Goal: Transaction & Acquisition: Purchase product/service

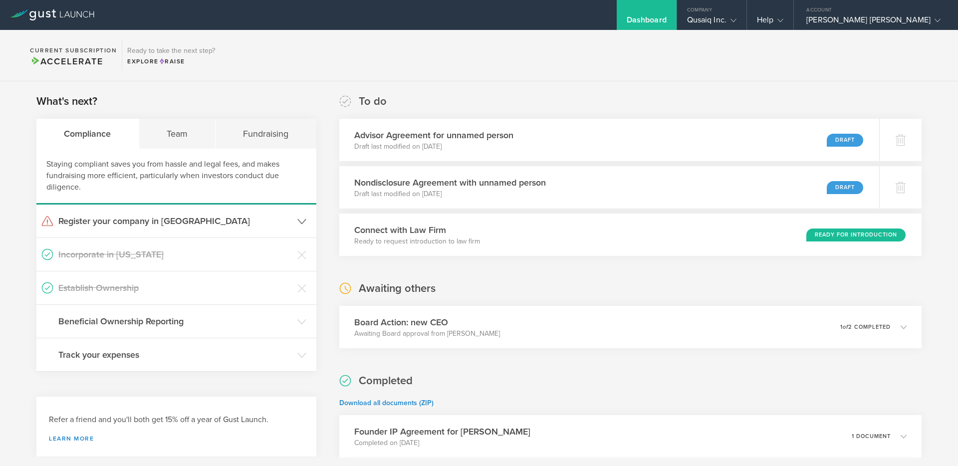
click at [126, 221] on h3 "Register your company in [GEOGRAPHIC_DATA]" at bounding box center [175, 220] width 234 height 13
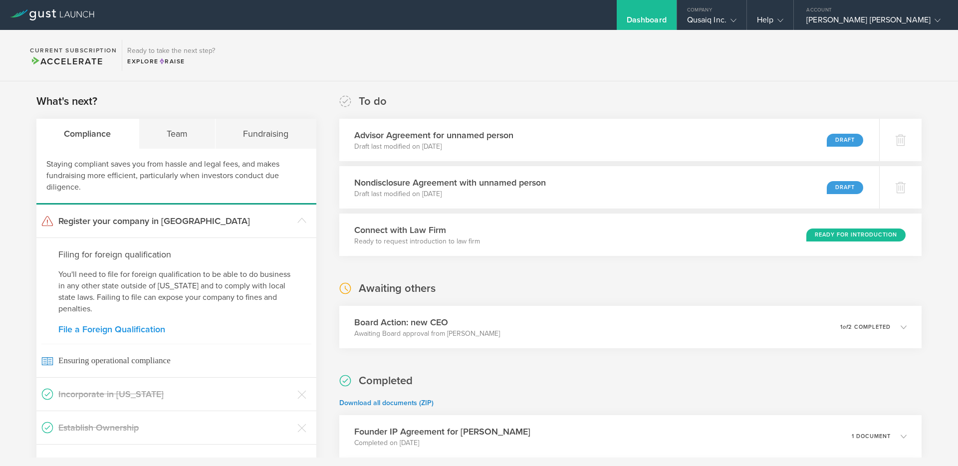
click at [124, 329] on link "File a Foreign Qualification" at bounding box center [176, 329] width 236 height 9
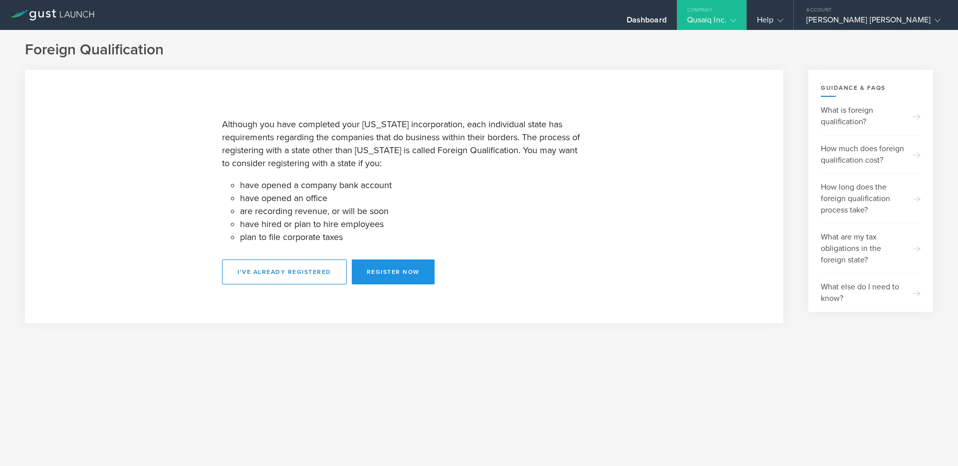
click at [406, 273] on button "Register Now" at bounding box center [393, 271] width 83 height 25
select select "TN"
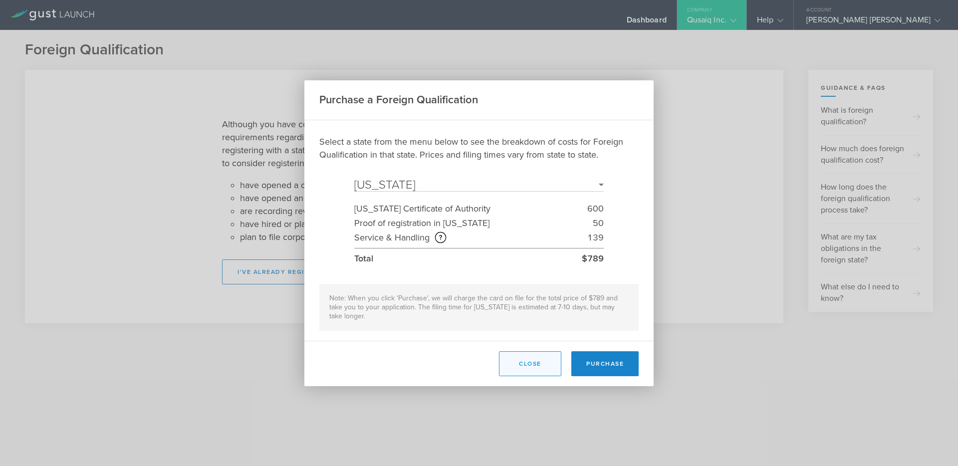
click at [525, 368] on button "Close" at bounding box center [530, 363] width 62 height 25
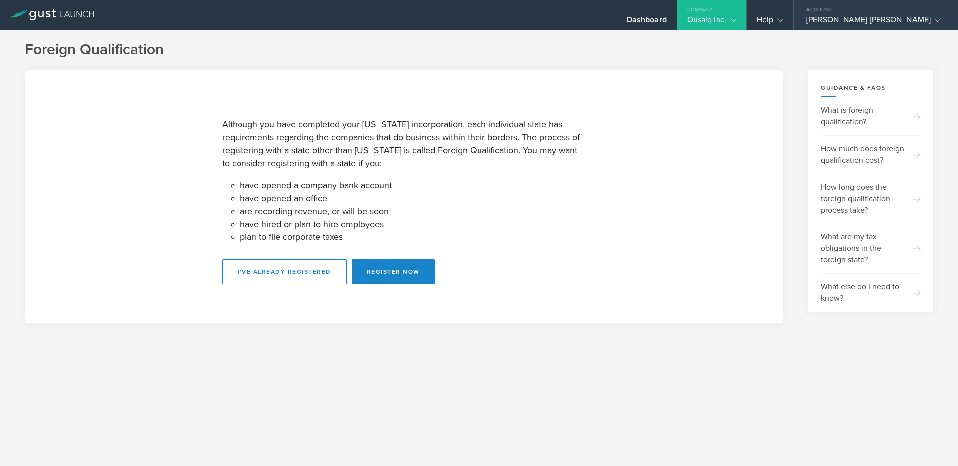
click at [876, 23] on div "Johnathan Michael Anderson" at bounding box center [873, 22] width 134 height 15
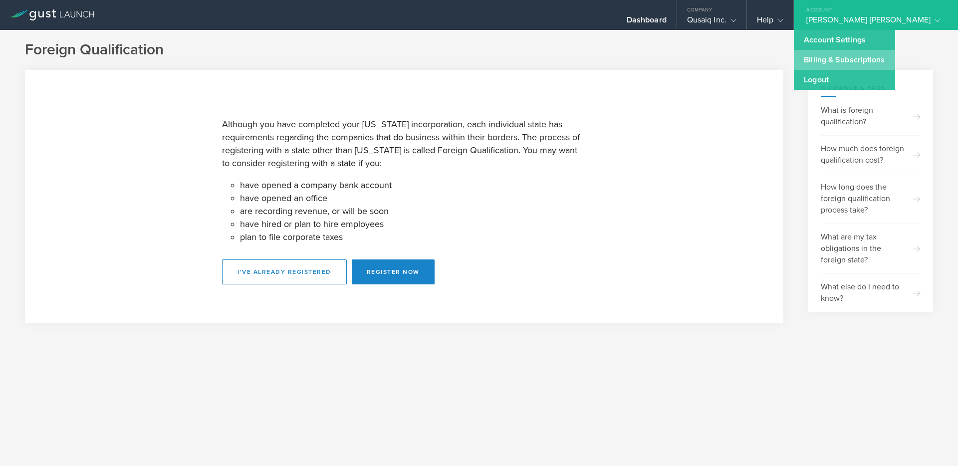
click at [865, 63] on link "Billing & Subscriptions" at bounding box center [844, 60] width 101 height 20
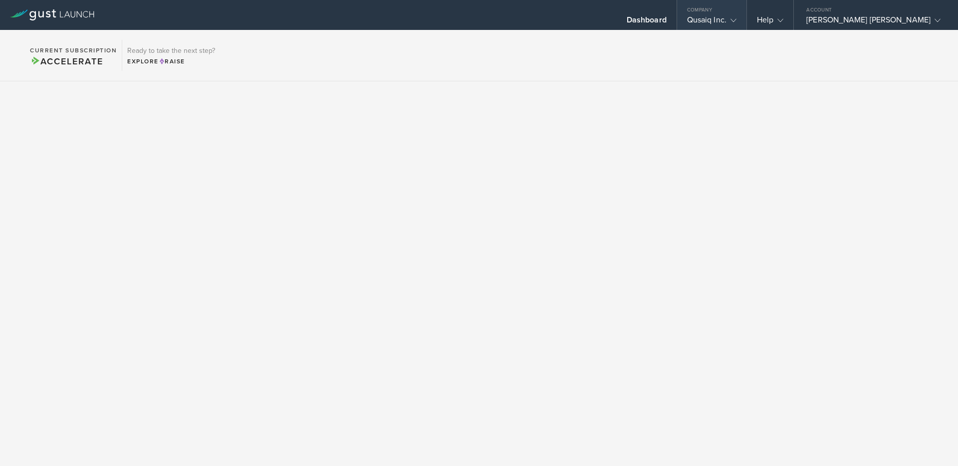
click at [734, 20] on div "Qusaiq Inc." at bounding box center [711, 22] width 49 height 15
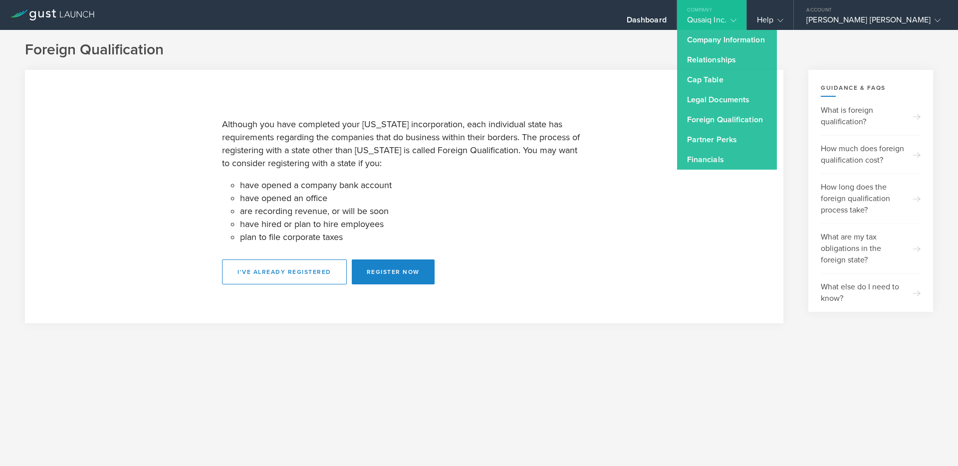
click at [598, 326] on div "Foreign Qualification Although you have completed your Delaware incorporation, …" at bounding box center [479, 189] width 958 height 318
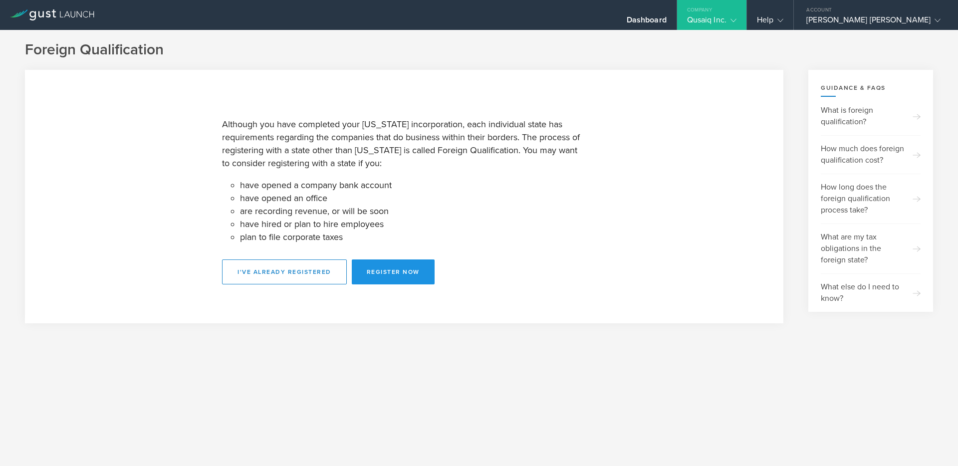
click at [398, 276] on button "Register Now" at bounding box center [393, 271] width 83 height 25
select select "TN"
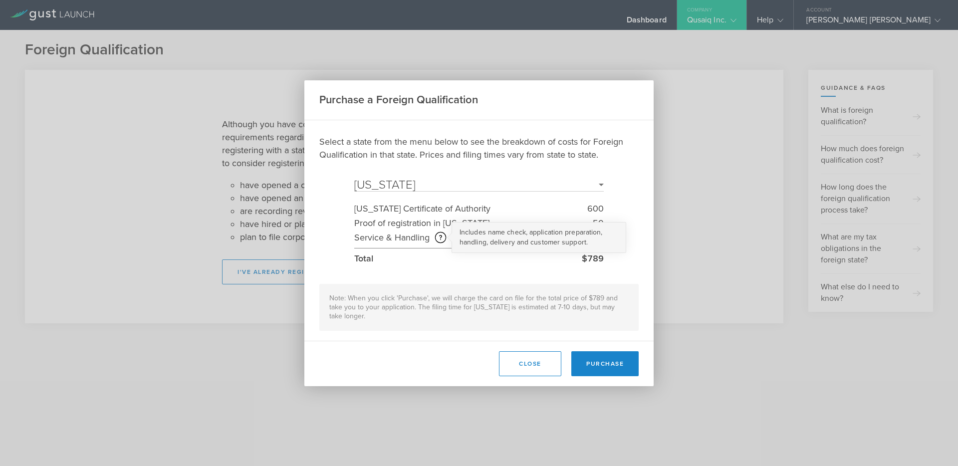
click at [439, 237] on circle at bounding box center [440, 237] width 10 height 10
click at [691, 281] on div "Purchase a Foreign Qualification Select a state from the menu below to see the …" at bounding box center [479, 233] width 958 height 466
click at [529, 366] on button "Close" at bounding box center [530, 363] width 62 height 25
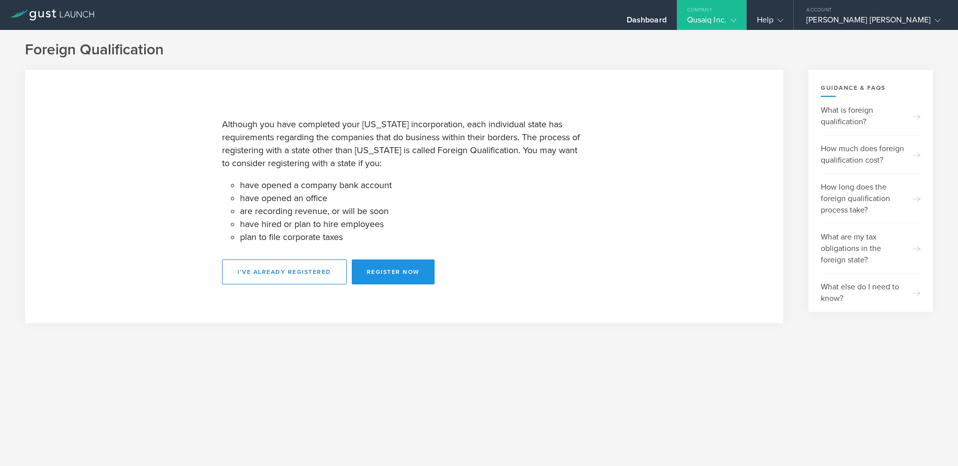
click at [399, 275] on button "Register Now" at bounding box center [393, 271] width 83 height 25
select select "TN"
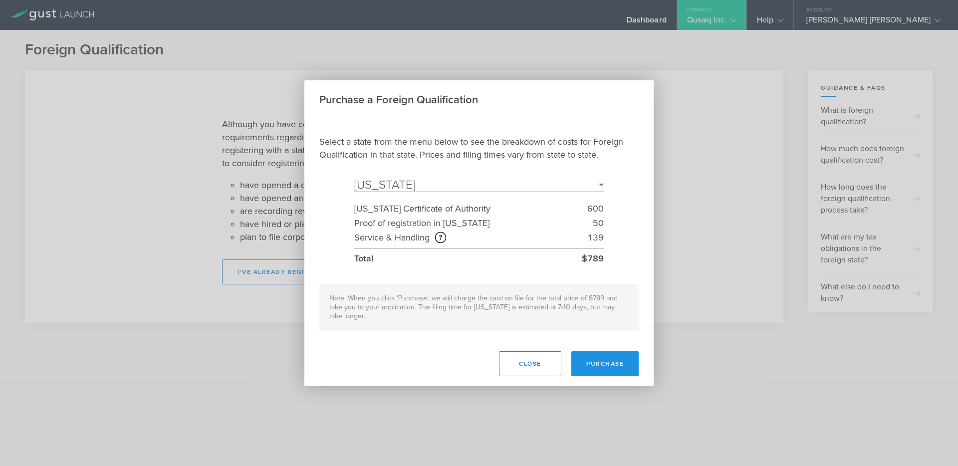
click at [606, 365] on button "Purchase" at bounding box center [604, 363] width 67 height 25
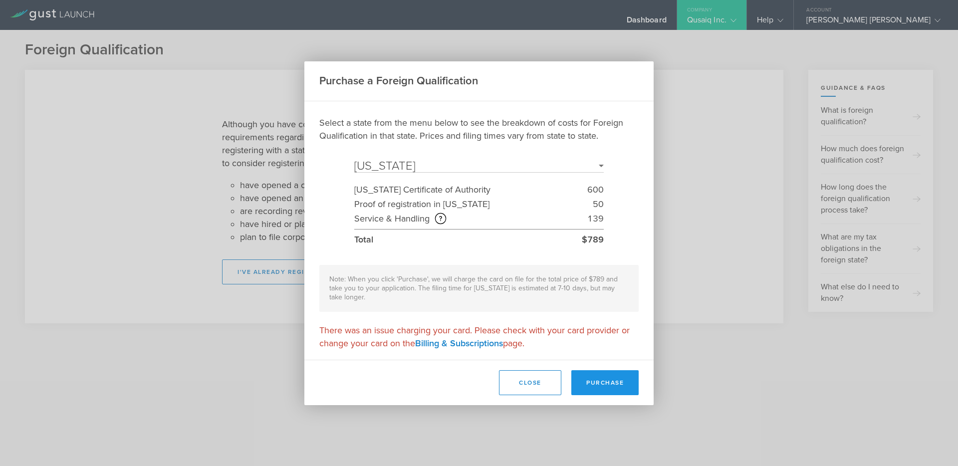
click at [622, 386] on button "Purchase" at bounding box center [604, 382] width 67 height 25
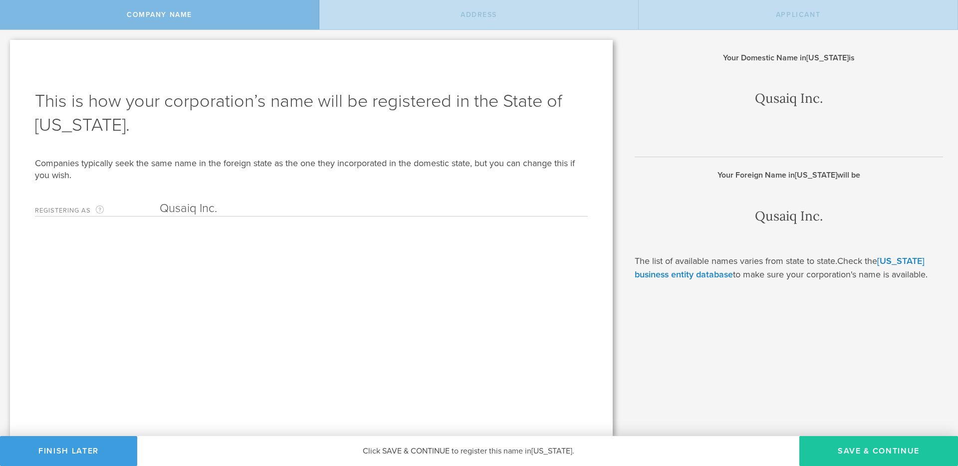
click at [890, 455] on button "Save & Continue" at bounding box center [878, 451] width 159 height 30
type input "41 Peabody St"
type input "Nashville"
type input "[US_STATE]"
type input "37210"
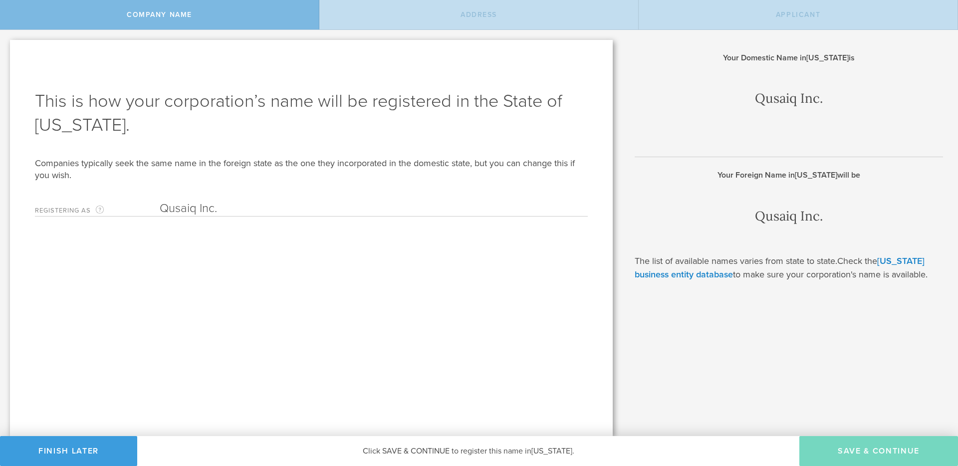
type input "Davidson"
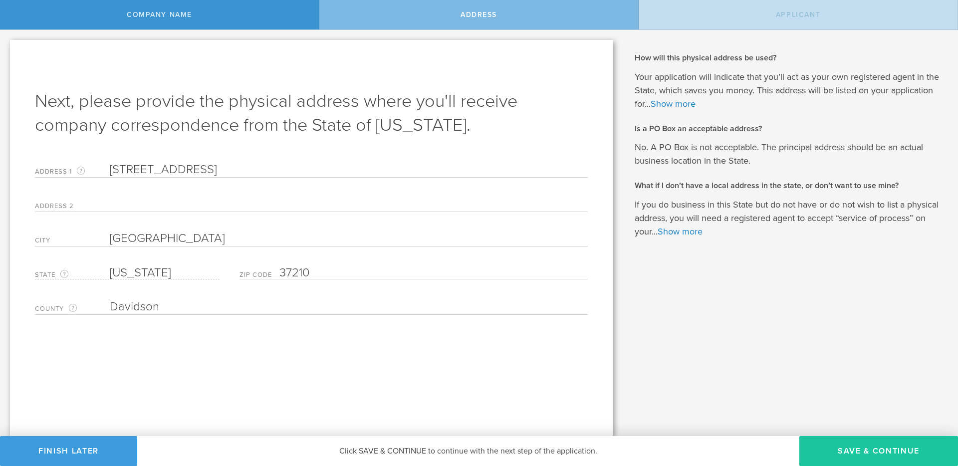
click at [890, 455] on button "Save & Continue" at bounding box center [878, 451] width 159 height 30
type input "[PERSON_NAME] [PERSON_NAME]"
type input "CEO"
type input "(615) 636-6548"
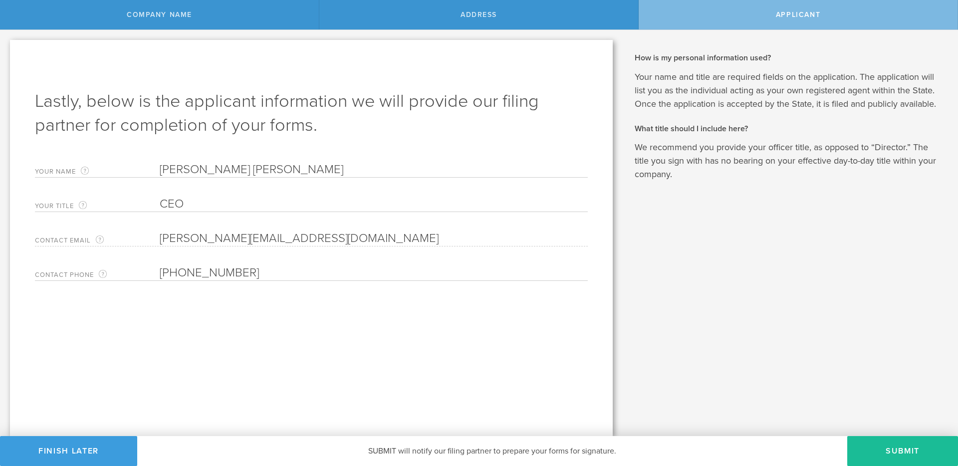
click at [177, 210] on input "CEO" at bounding box center [374, 204] width 428 height 15
type input "COO"
click at [892, 446] on button "Submit" at bounding box center [902, 451] width 111 height 30
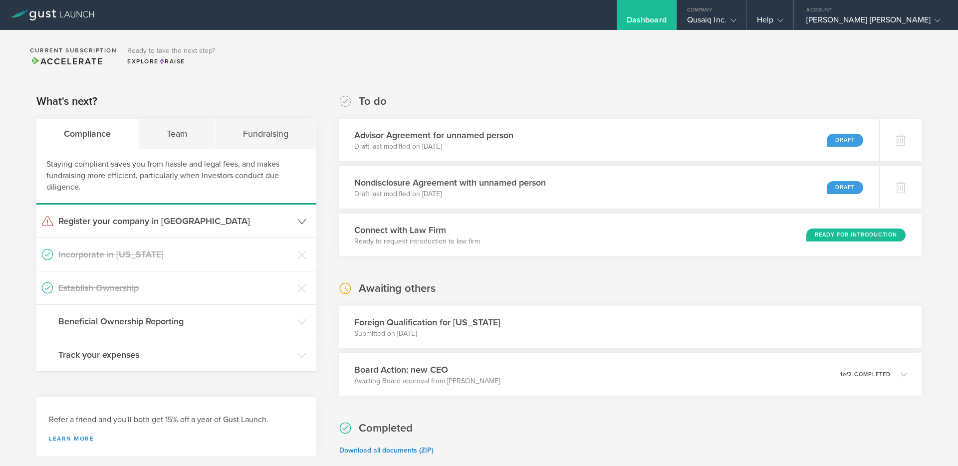
click at [116, 222] on h3 "Register your company in [GEOGRAPHIC_DATA]" at bounding box center [175, 220] width 234 height 13
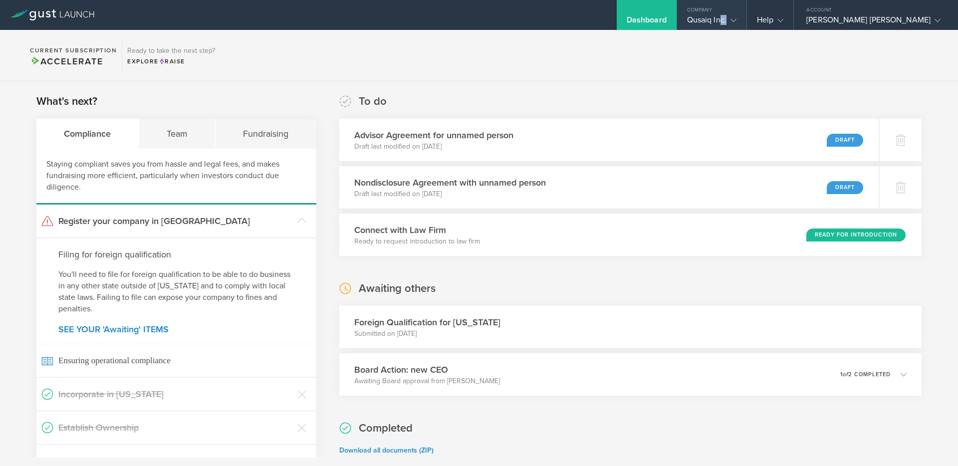
click at [736, 23] on div "Qusaiq Inc." at bounding box center [711, 22] width 49 height 15
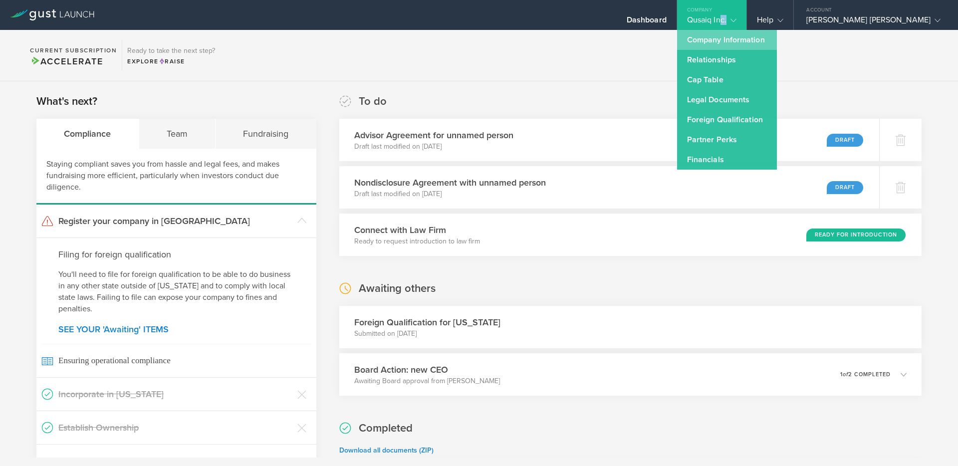
click at [763, 42] on link "Company Information" at bounding box center [727, 40] width 100 height 20
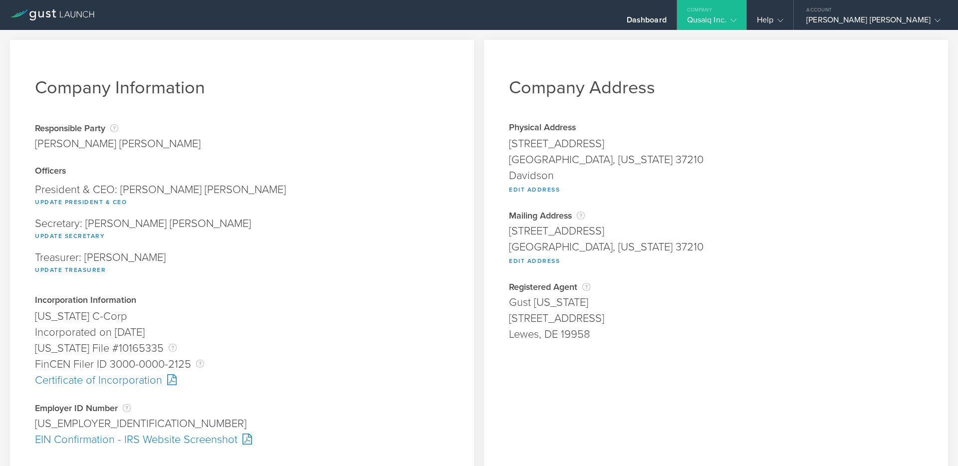
click at [740, 225] on div "41 Peabody Street" at bounding box center [716, 231] width 414 height 16
click at [664, 16] on div "Dashboard" at bounding box center [647, 22] width 40 height 15
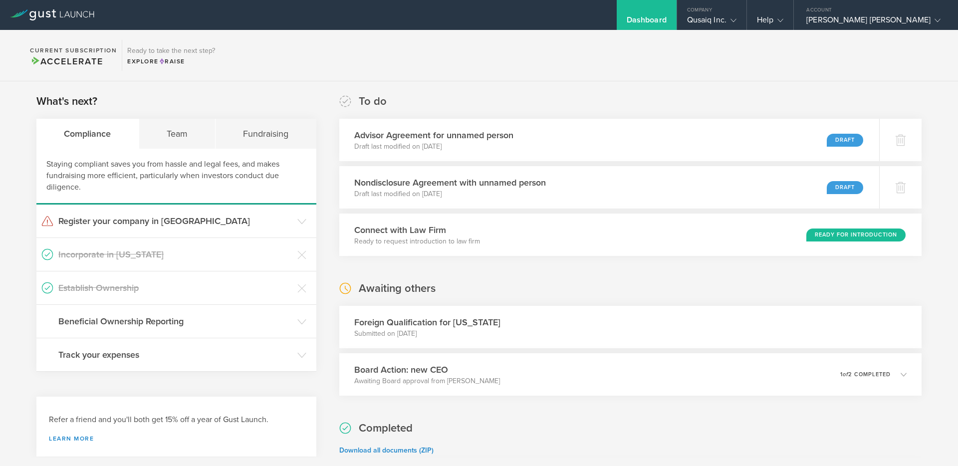
click at [430, 325] on h3 "Foreign Qualification for Tennessee" at bounding box center [427, 322] width 146 height 13
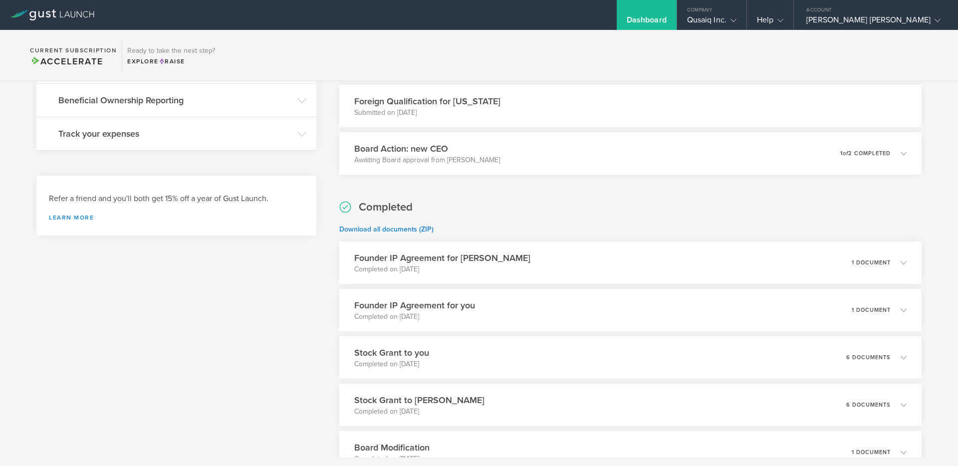
scroll to position [220, 0]
click at [895, 156] on icon at bounding box center [903, 153] width 16 height 9
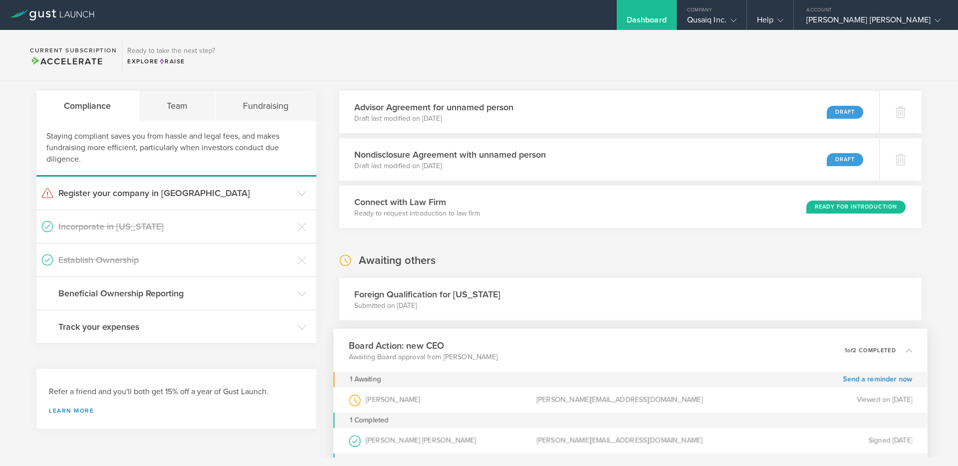
scroll to position [0, 0]
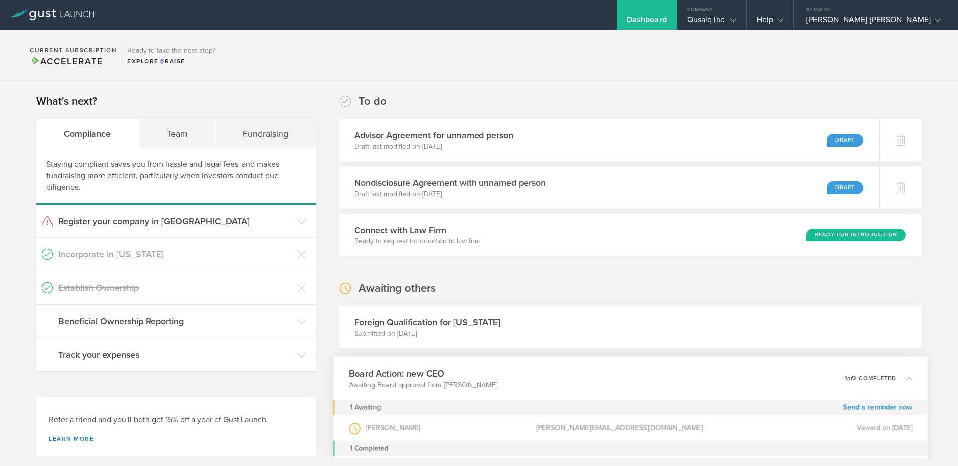
click at [456, 329] on p "Submitted on Sep 8, 2025" at bounding box center [427, 334] width 146 height 10
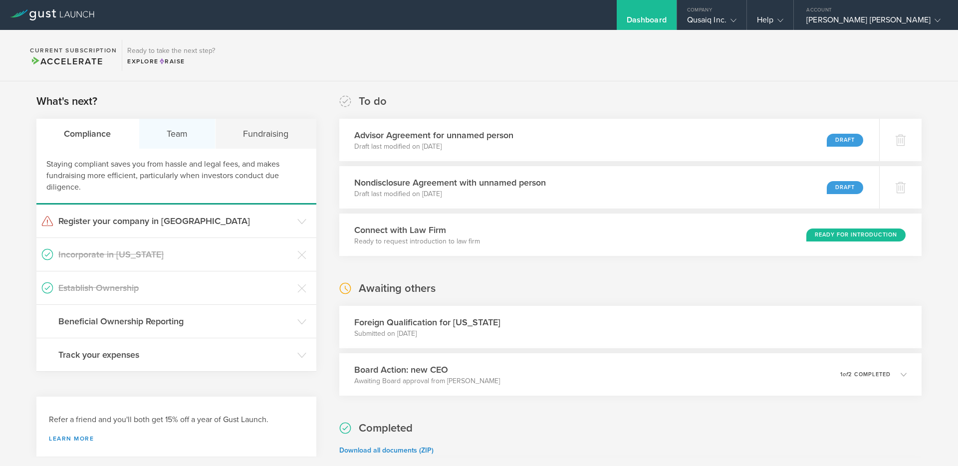
click at [183, 133] on div "Team" at bounding box center [177, 134] width 77 height 30
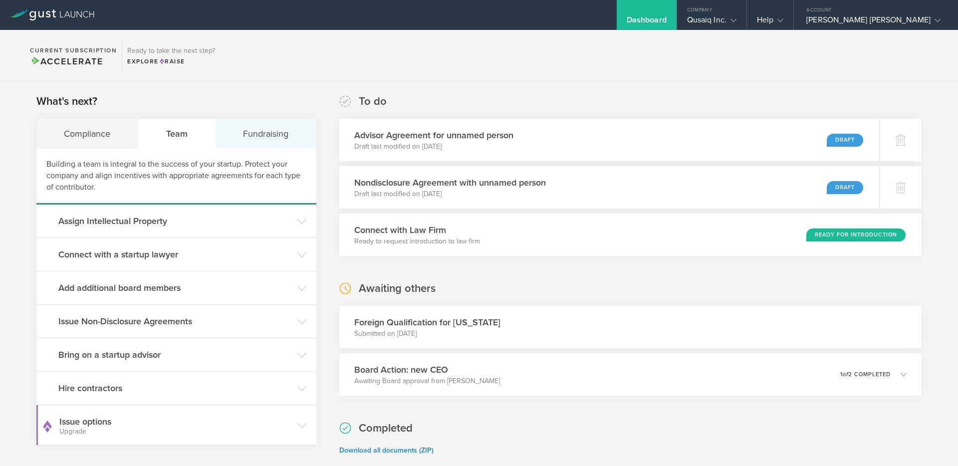
click at [256, 129] on div "Fundraising" at bounding box center [265, 134] width 101 height 30
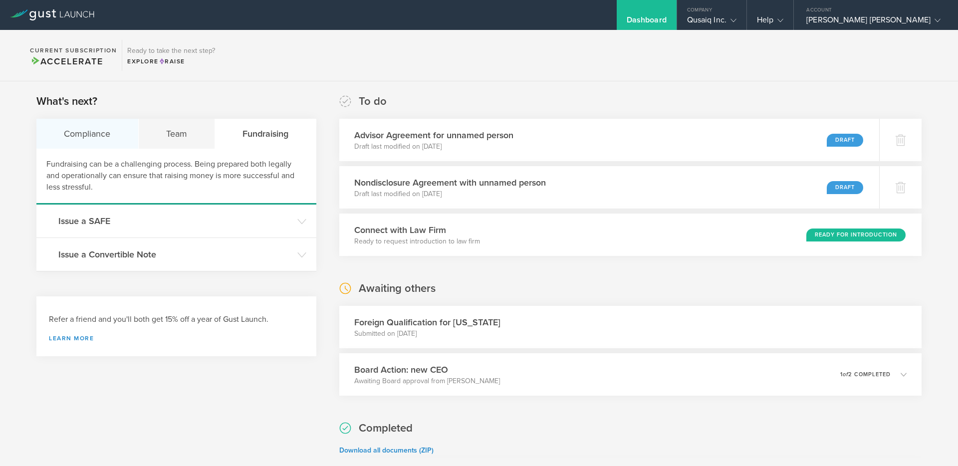
click at [85, 130] on div "Compliance" at bounding box center [87, 134] width 102 height 30
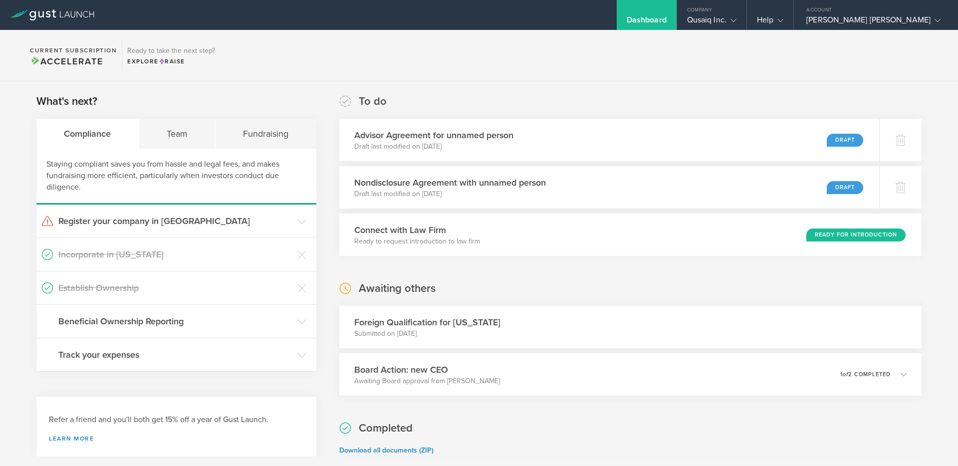
click at [328, 70] on section "Current Subscription Accelerate Ready to take the next step? Explore Raise" at bounding box center [479, 55] width 958 height 51
click at [178, 133] on div "Team" at bounding box center [177, 134] width 77 height 30
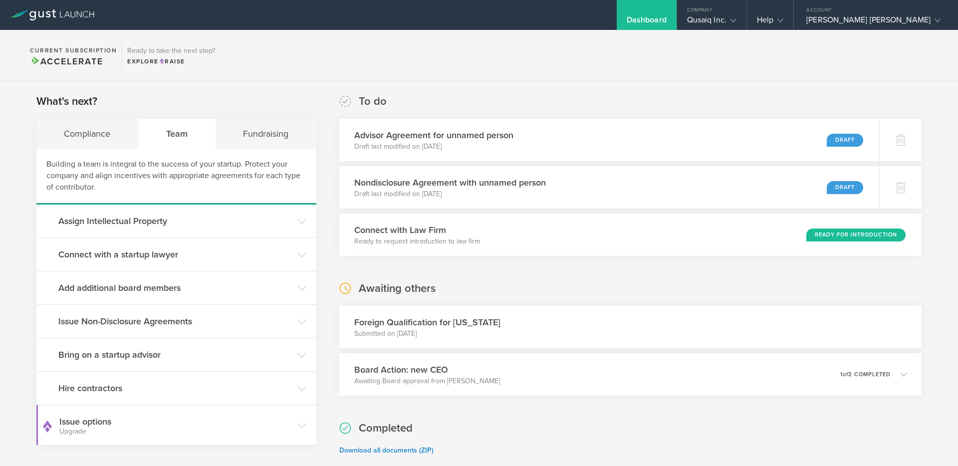
click at [807, 60] on section "Current Subscription Accelerate Ready to take the next step? Explore Raise" at bounding box center [479, 55] width 958 height 51
click at [736, 23] on gust-icon at bounding box center [731, 20] width 10 height 10
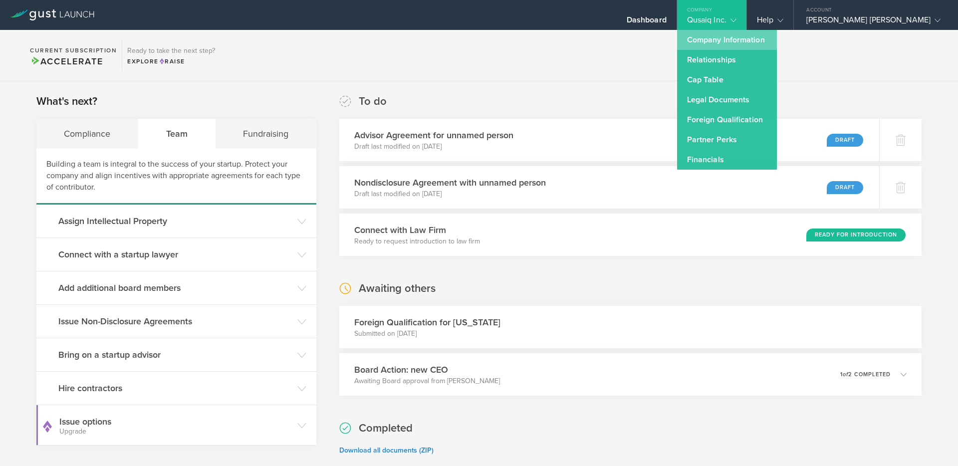
click at [734, 43] on link "Company Information" at bounding box center [727, 40] width 100 height 20
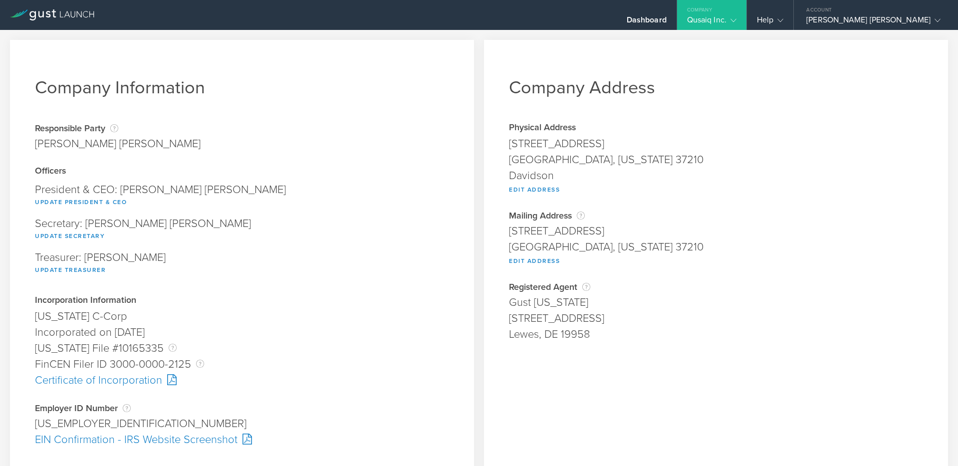
click at [79, 17] on icon at bounding box center [52, 14] width 84 height 11
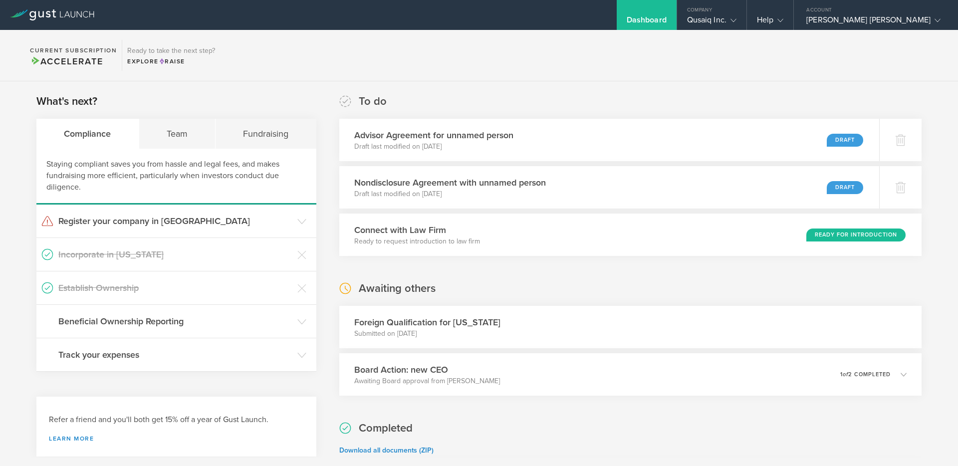
click at [746, 63] on section "Current Subscription Accelerate Ready to take the next step? Explore Raise" at bounding box center [479, 55] width 958 height 51
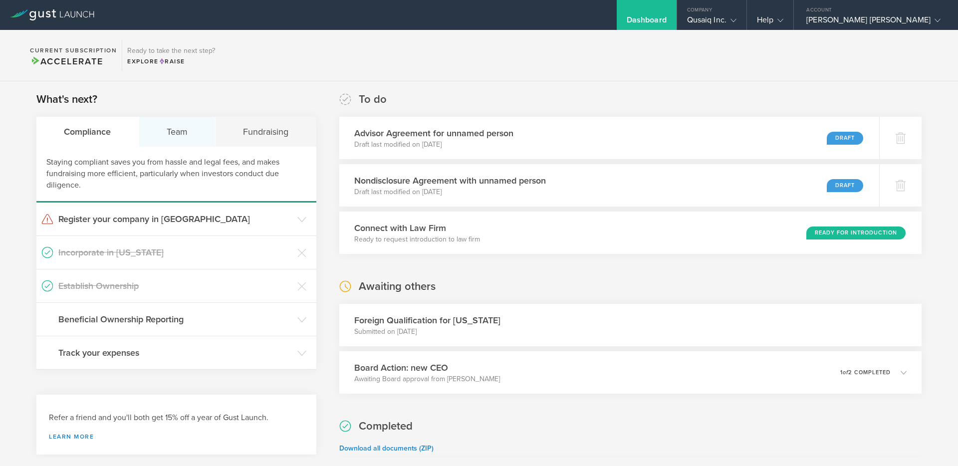
click at [180, 132] on div "Team" at bounding box center [177, 132] width 77 height 30
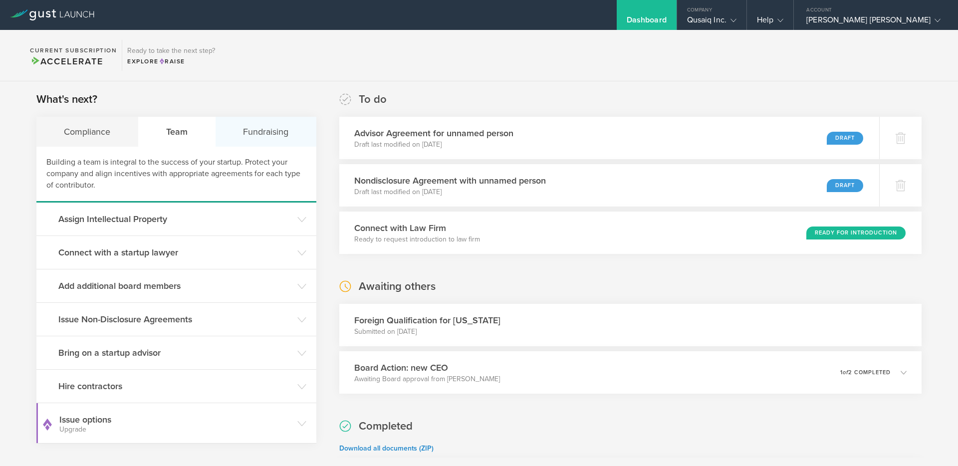
click at [243, 132] on div "Fundraising" at bounding box center [265, 132] width 101 height 30
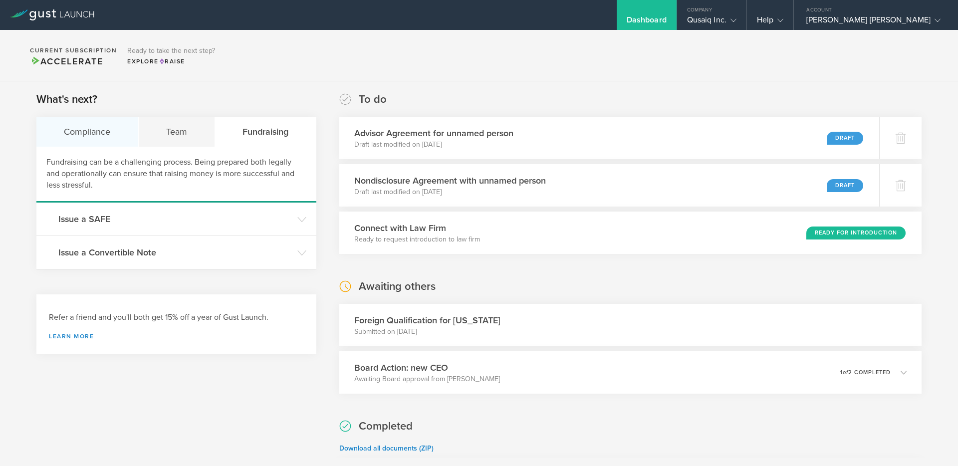
click at [102, 128] on div "Compliance" at bounding box center [87, 132] width 102 height 30
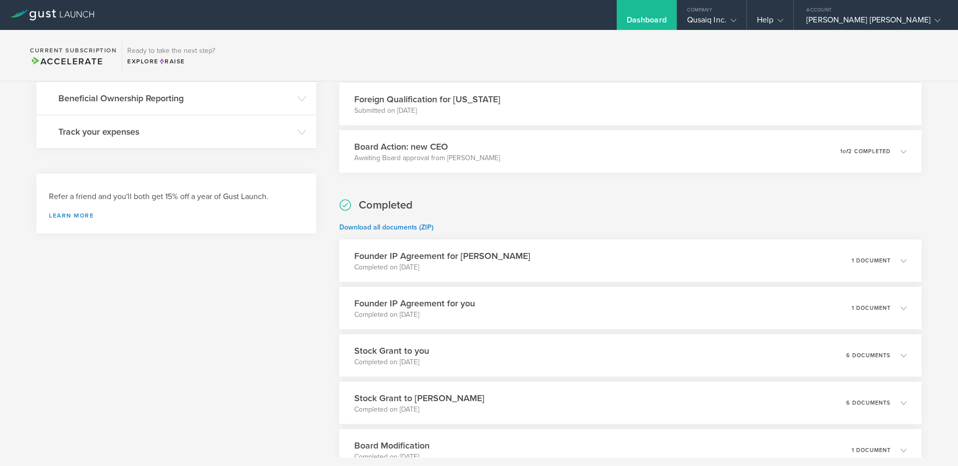
scroll to position [0, 0]
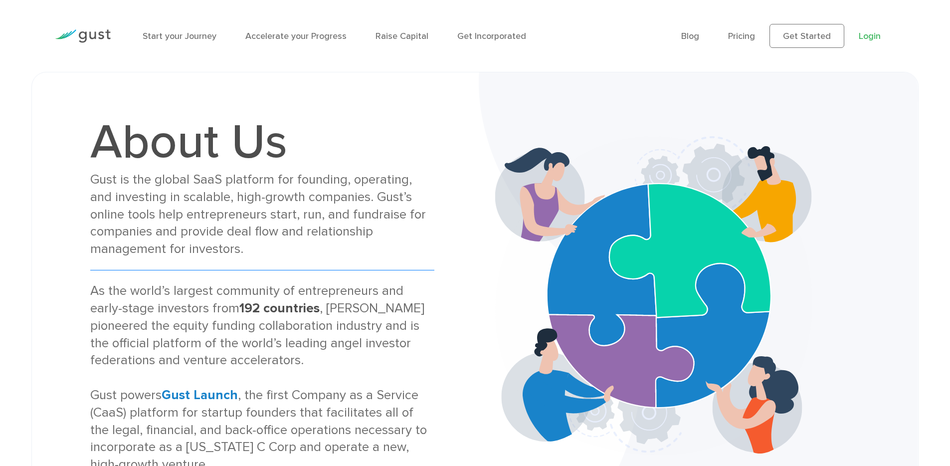
click at [866, 37] on link "Login" at bounding box center [870, 36] width 22 height 10
